Goal: Information Seeking & Learning: Learn about a topic

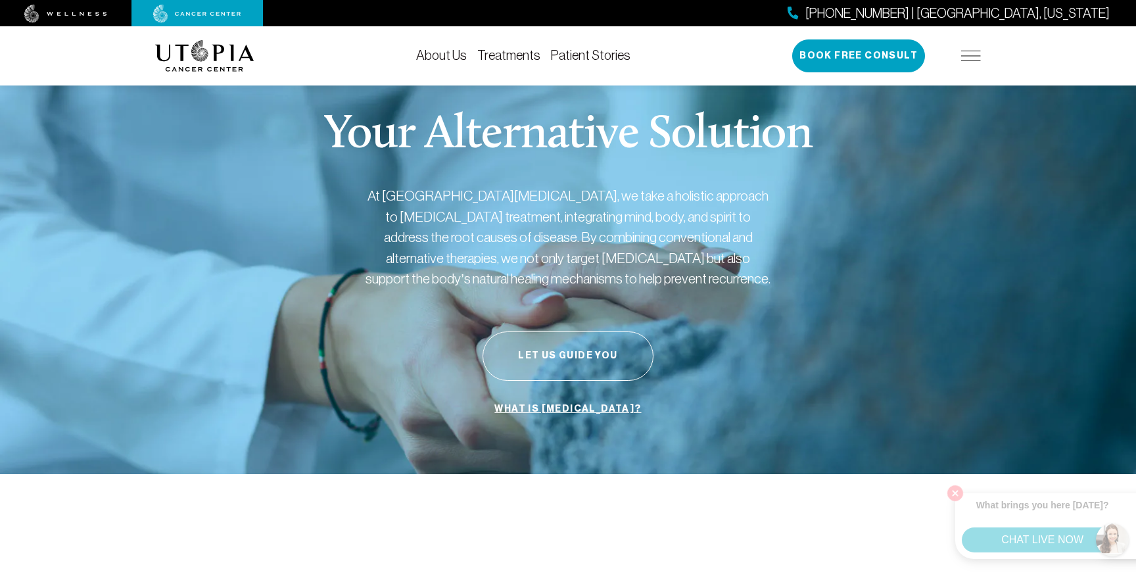
click at [506, 60] on link "Treatments" at bounding box center [508, 55] width 63 height 14
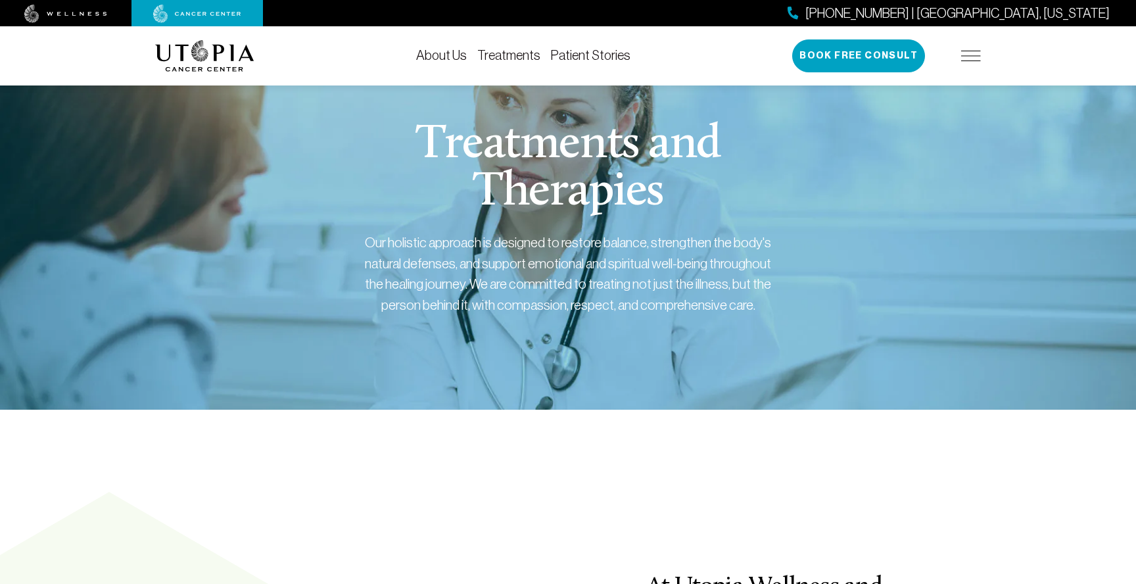
click at [970, 49] on div "[PHONE_NUMBER] | [GEOGRAPHIC_DATA], [US_STATE] Book Free Consult" at bounding box center [886, 55] width 189 height 33
click at [968, 64] on div "[PHONE_NUMBER] | [GEOGRAPHIC_DATA], [US_STATE] Book Free Consult" at bounding box center [886, 55] width 189 height 33
click at [967, 53] on img at bounding box center [971, 56] width 20 height 11
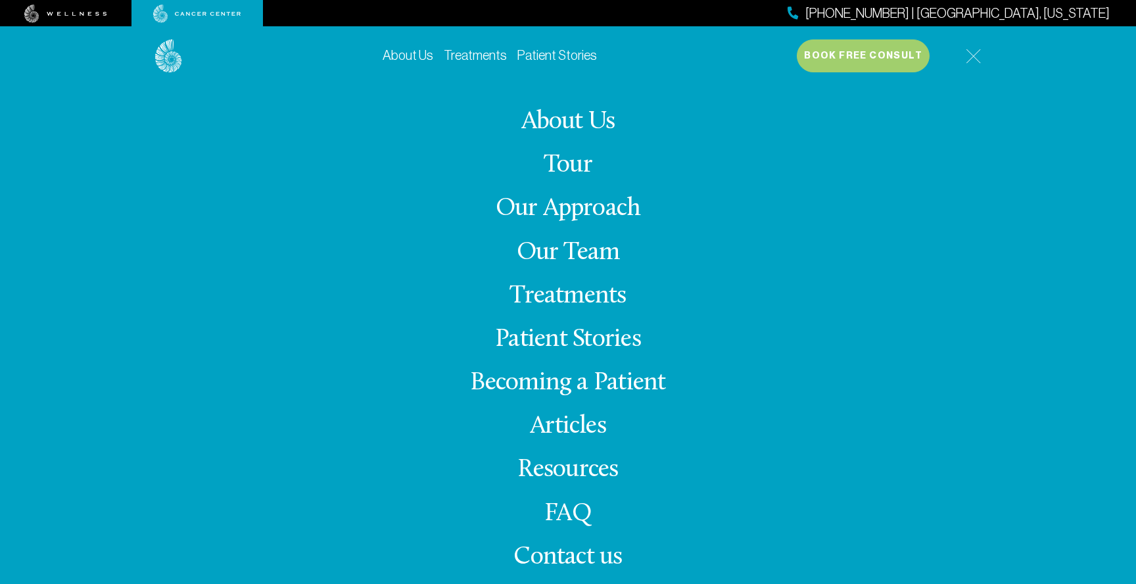
click at [582, 508] on link "FAQ" at bounding box center [567, 514] width 47 height 26
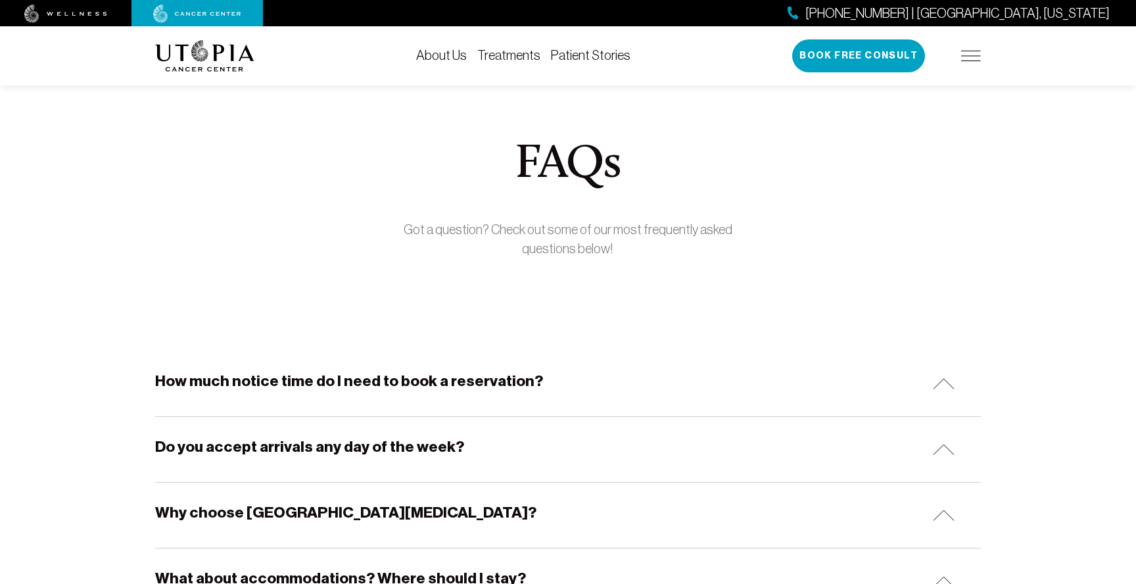
click at [222, 57] on img at bounding box center [204, 56] width 99 height 32
